Goal: Navigation & Orientation: Find specific page/section

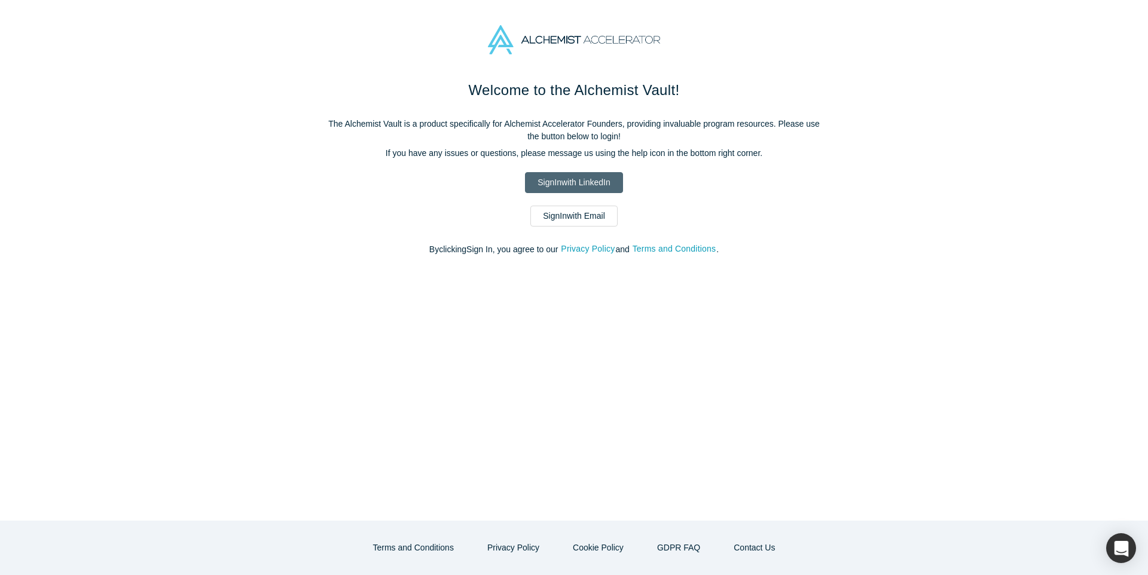
click at [574, 182] on link "Sign In with LinkedIn" at bounding box center [573, 182] width 97 height 21
